Goal: Information Seeking & Learning: Stay updated

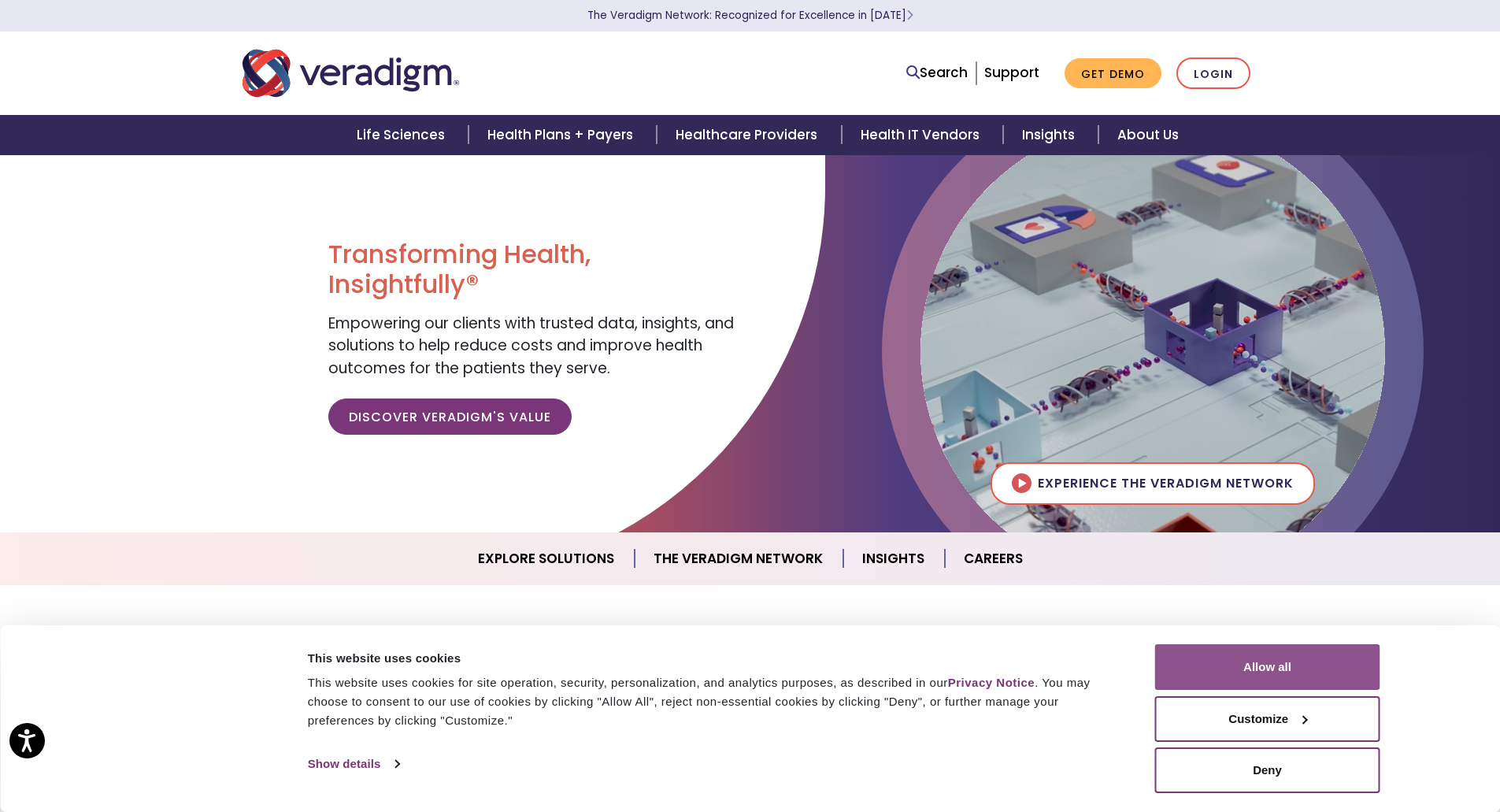
click at [1332, 673] on button "Allow all" at bounding box center [1267, 666] width 225 height 46
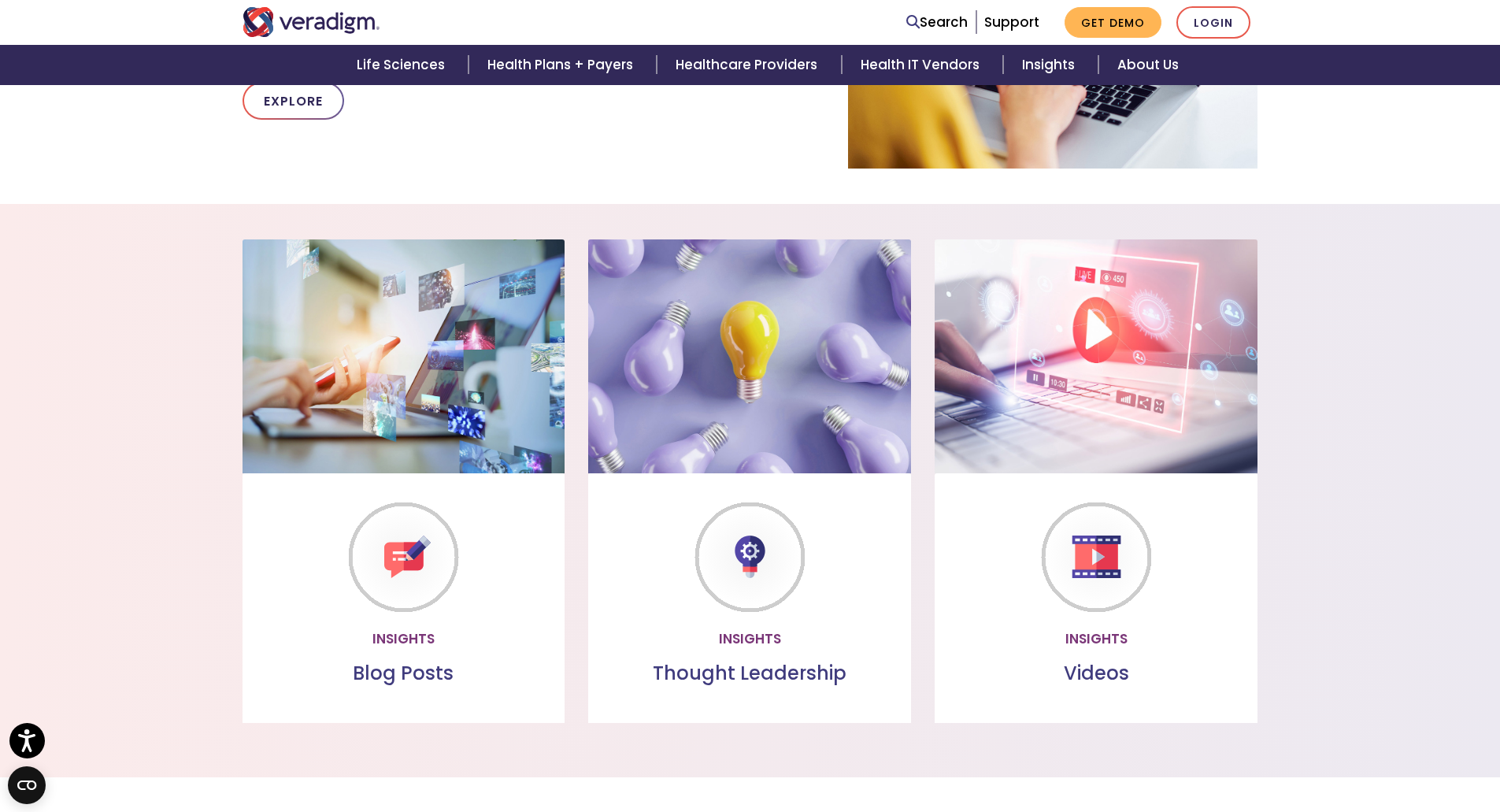
scroll to position [1496, 0]
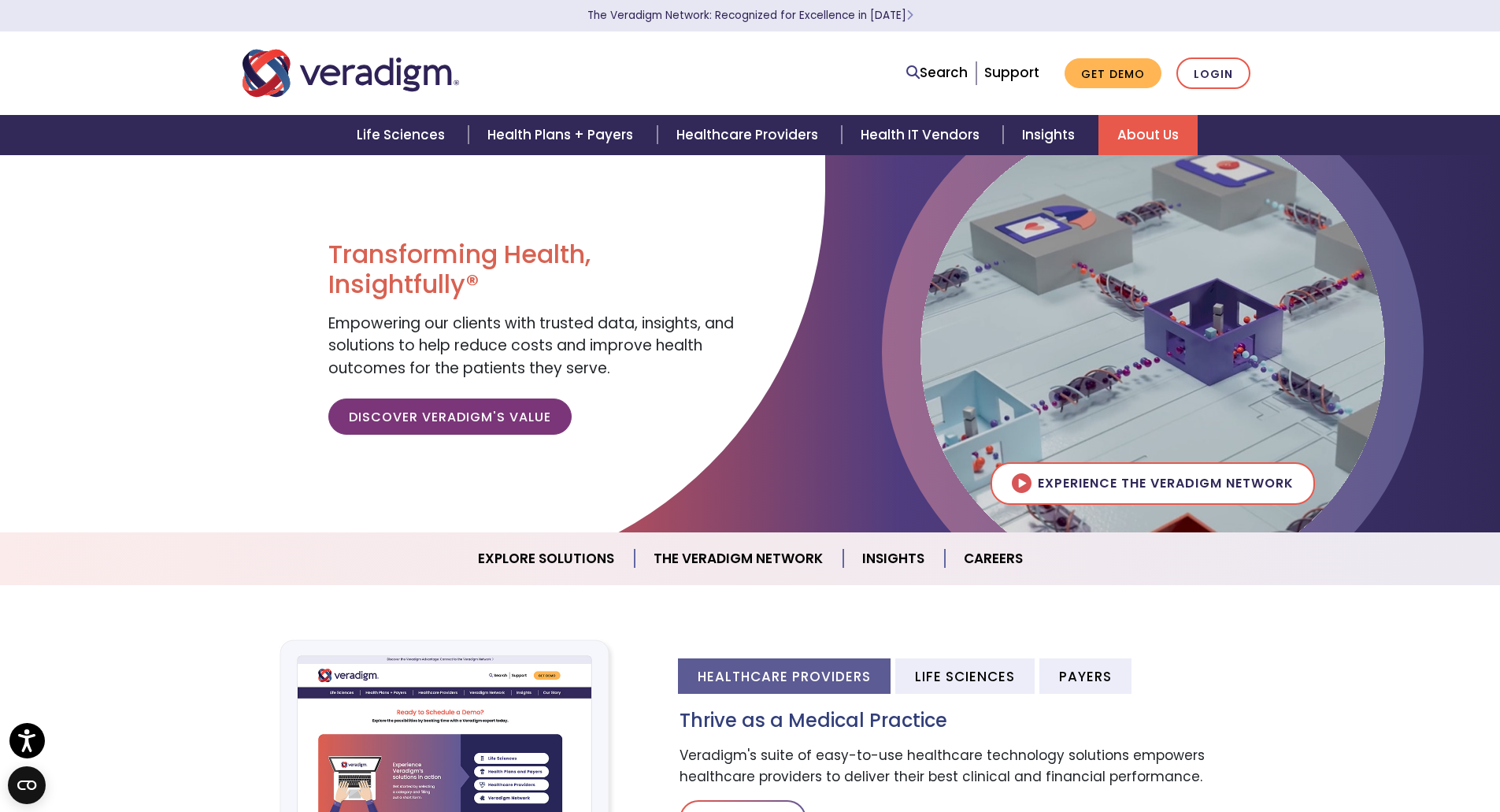
click at [1126, 132] on link "About Us" at bounding box center [1148, 135] width 99 height 41
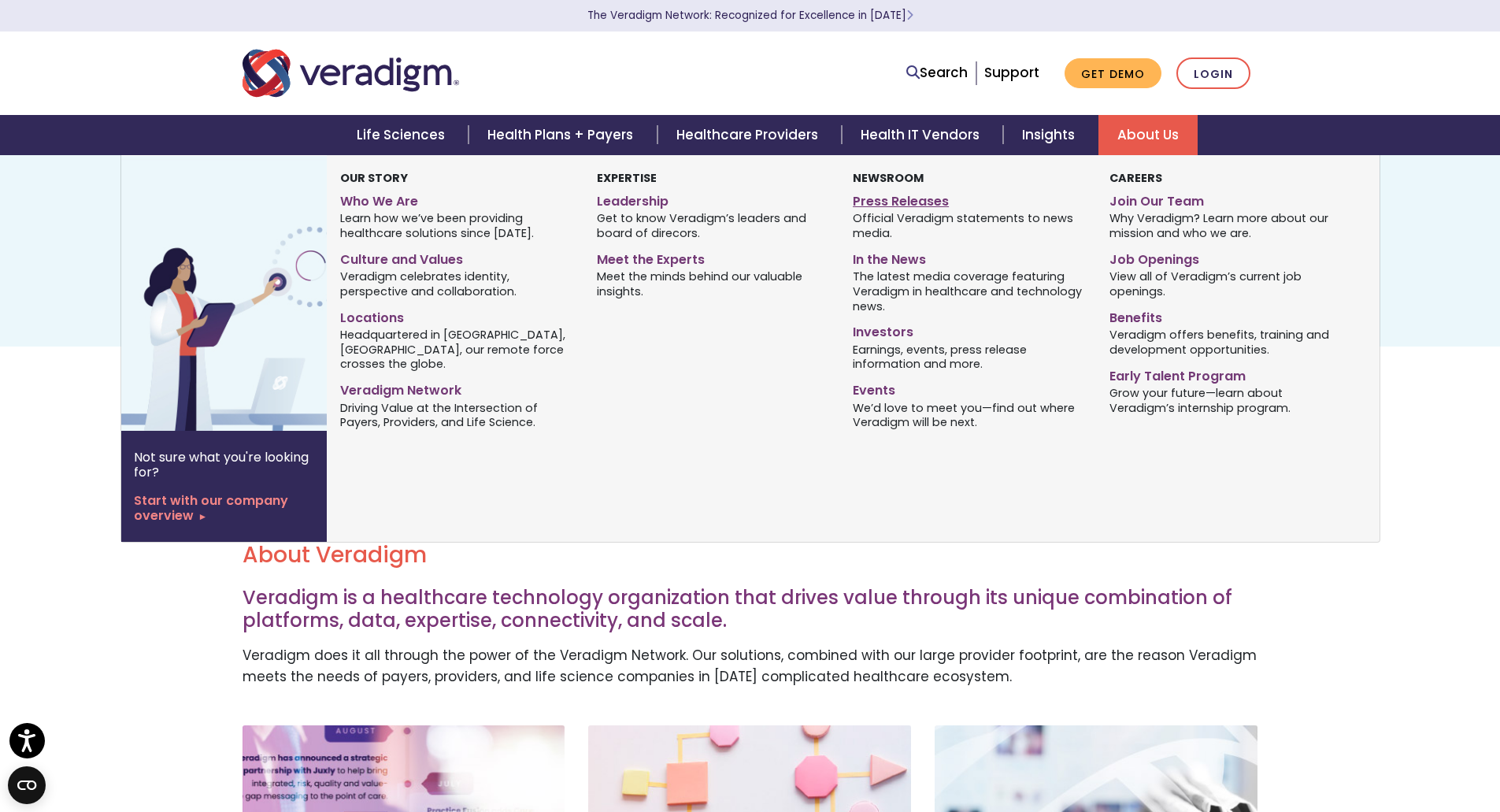
click at [923, 202] on link "Press Releases" at bounding box center [969, 199] width 233 height 23
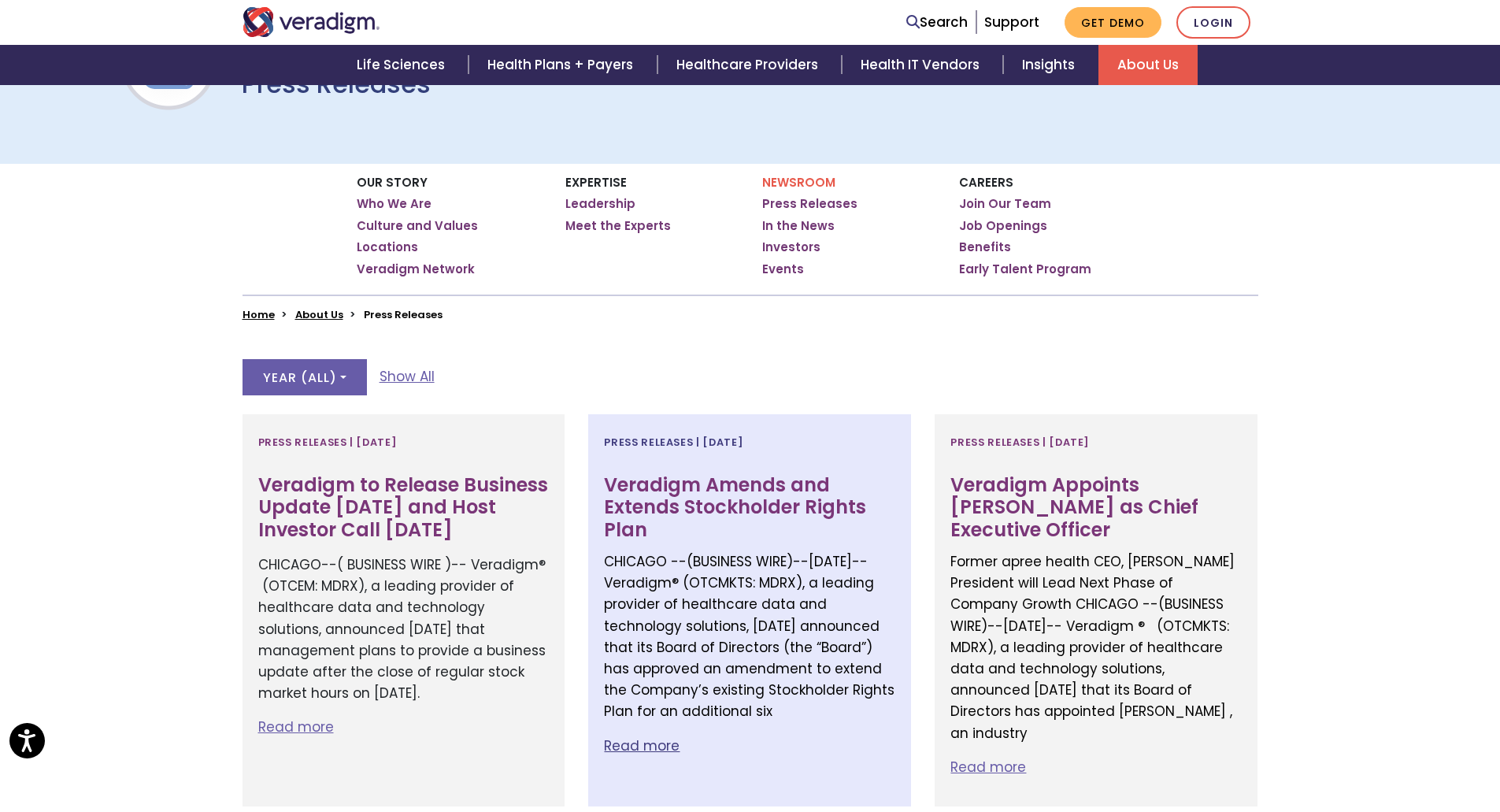
scroll to position [236, 0]
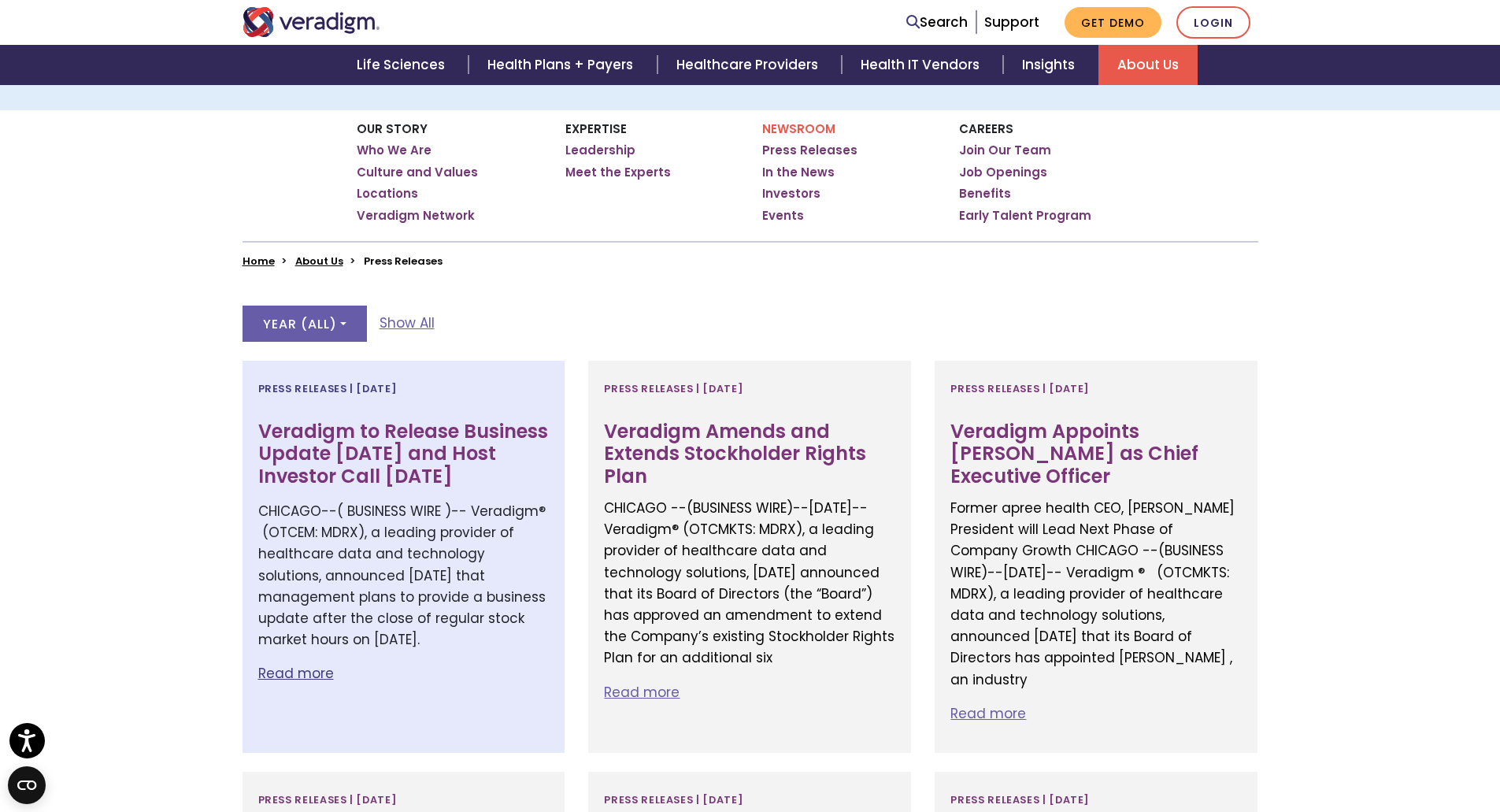
click at [478, 439] on h3 "Veradigm to Release Business Update September 30th and Host Investor Call Octob…" at bounding box center [404, 454] width 291 height 68
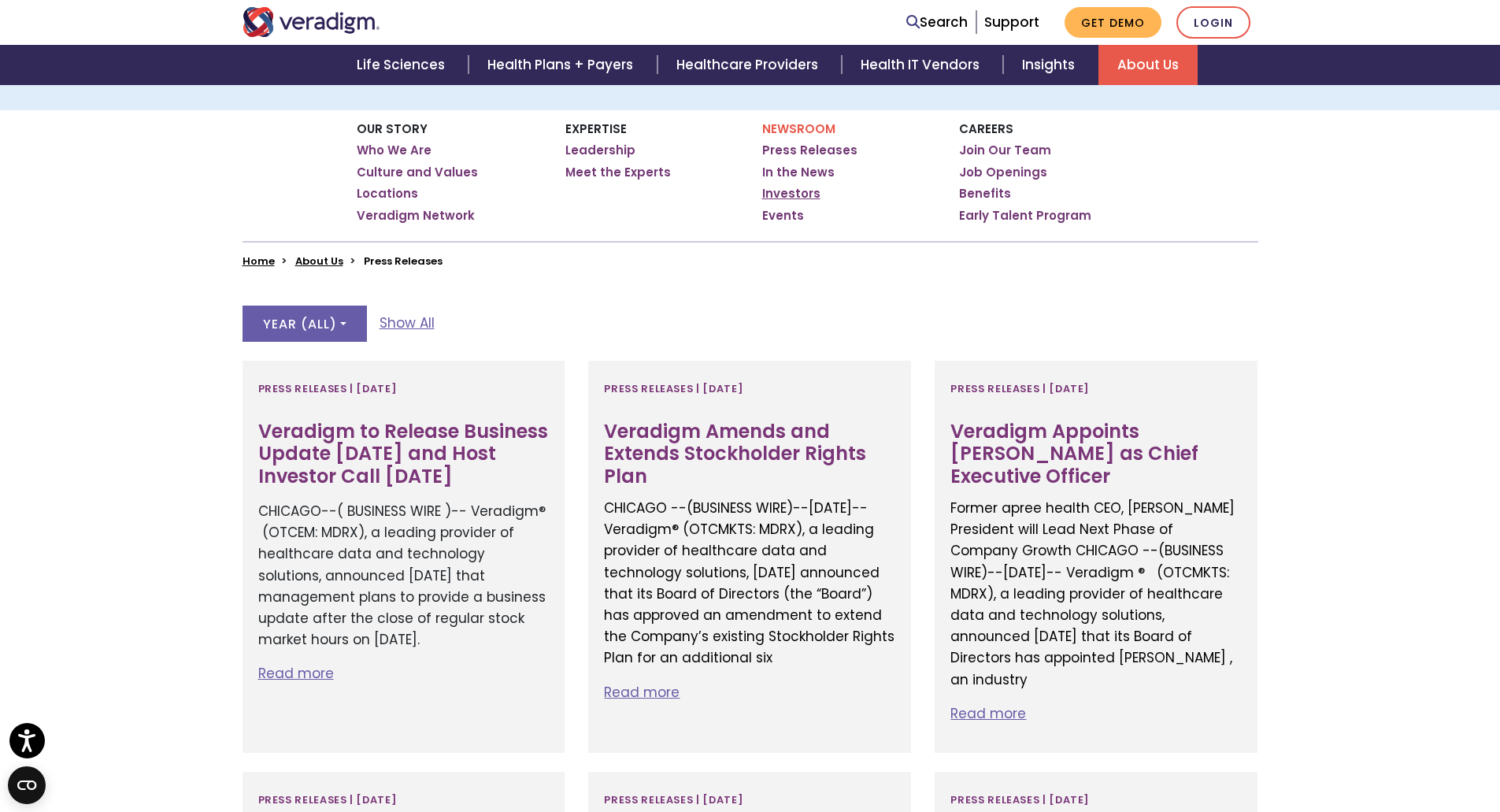
click at [775, 194] on link "Investors" at bounding box center [791, 193] width 58 height 16
